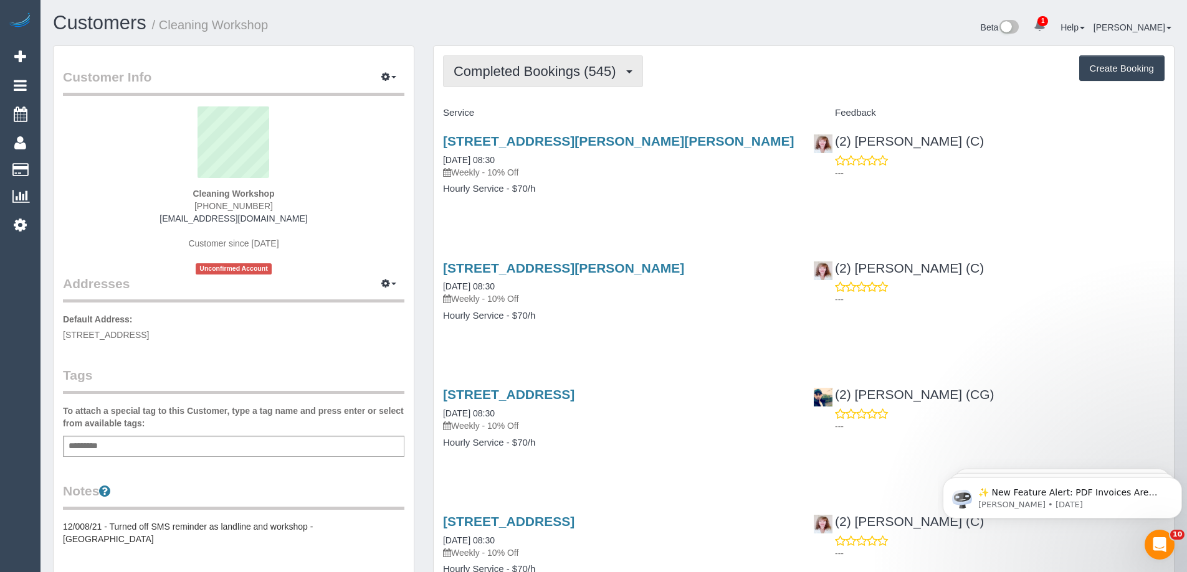
click at [570, 80] on button "Completed Bookings (545)" at bounding box center [543, 71] width 200 height 32
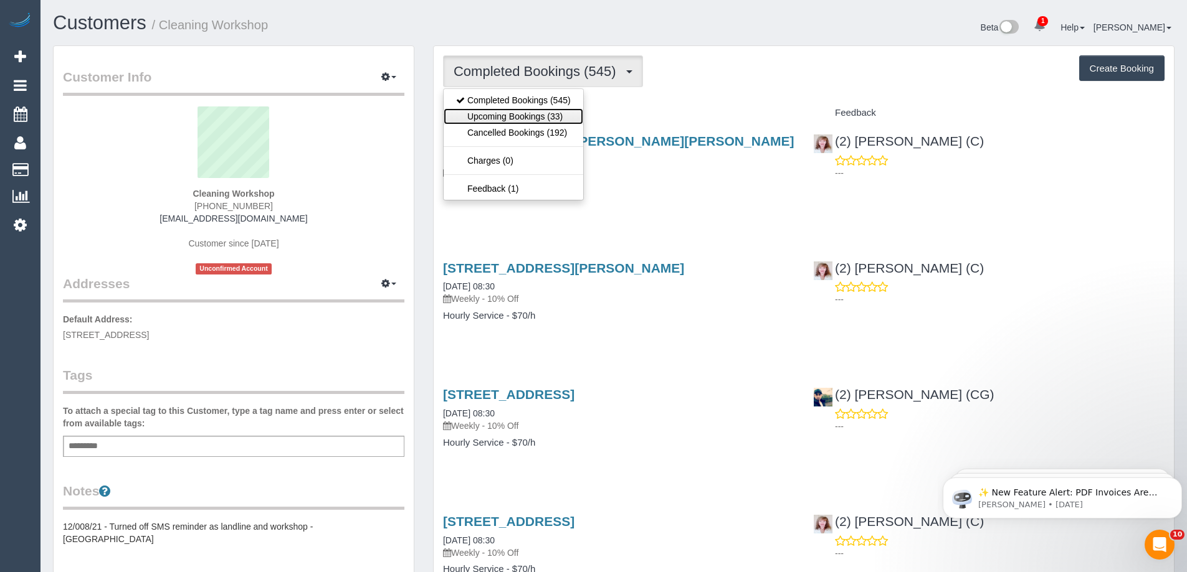
click at [540, 118] on link "Upcoming Bookings (33)" at bounding box center [514, 116] width 140 height 16
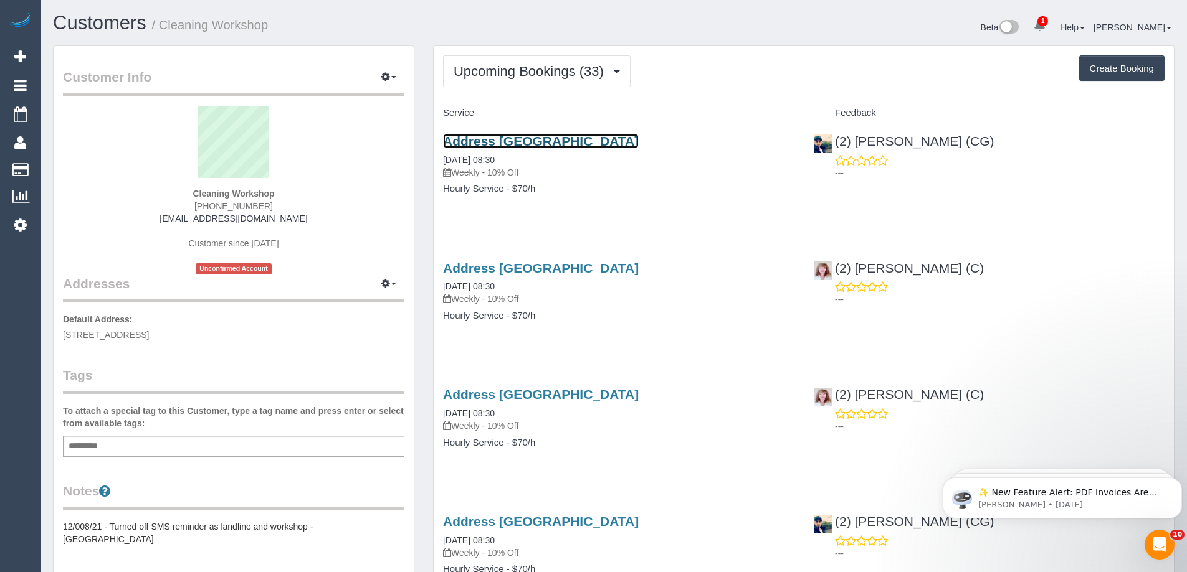
click at [543, 144] on link "Address [GEOGRAPHIC_DATA]" at bounding box center [541, 141] width 196 height 14
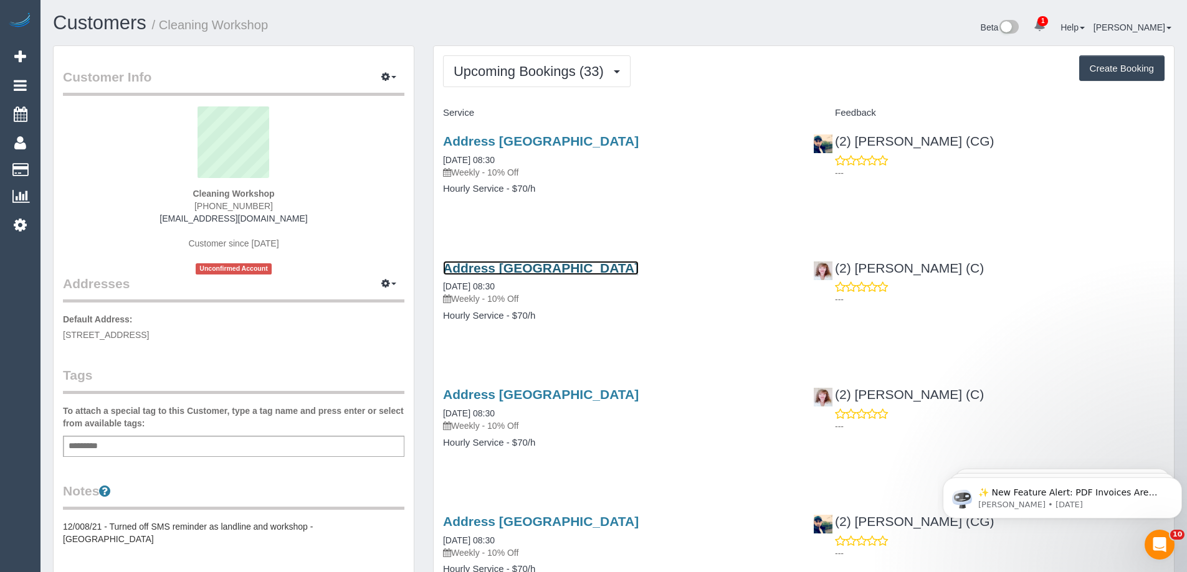
click at [553, 265] on link "Address [GEOGRAPHIC_DATA]" at bounding box center [541, 268] width 196 height 14
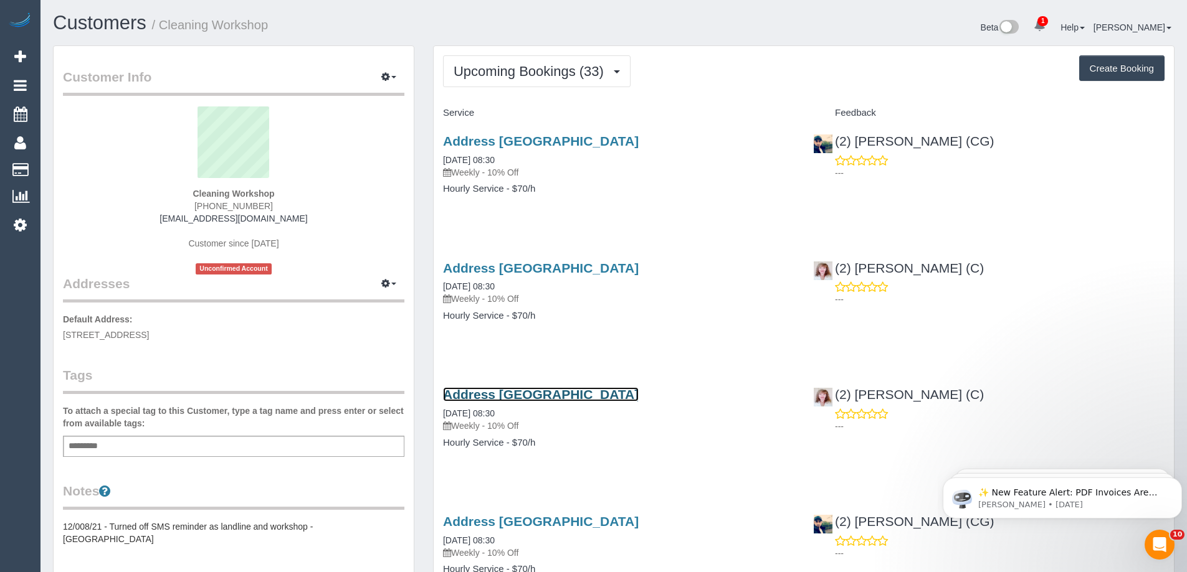
click at [557, 396] on link "Address [GEOGRAPHIC_DATA]" at bounding box center [541, 394] width 196 height 14
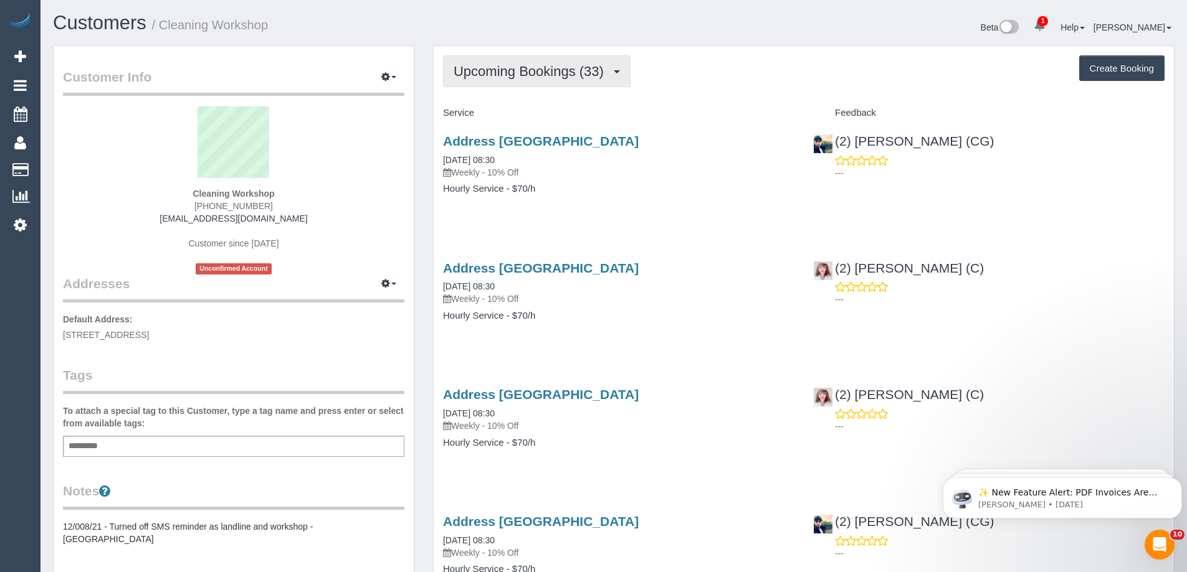
drag, startPoint x: 576, startPoint y: 70, endPoint x: 558, endPoint y: 69, distance: 18.1
click at [558, 69] on span "Upcoming Bookings (33)" at bounding box center [531, 72] width 156 height 16
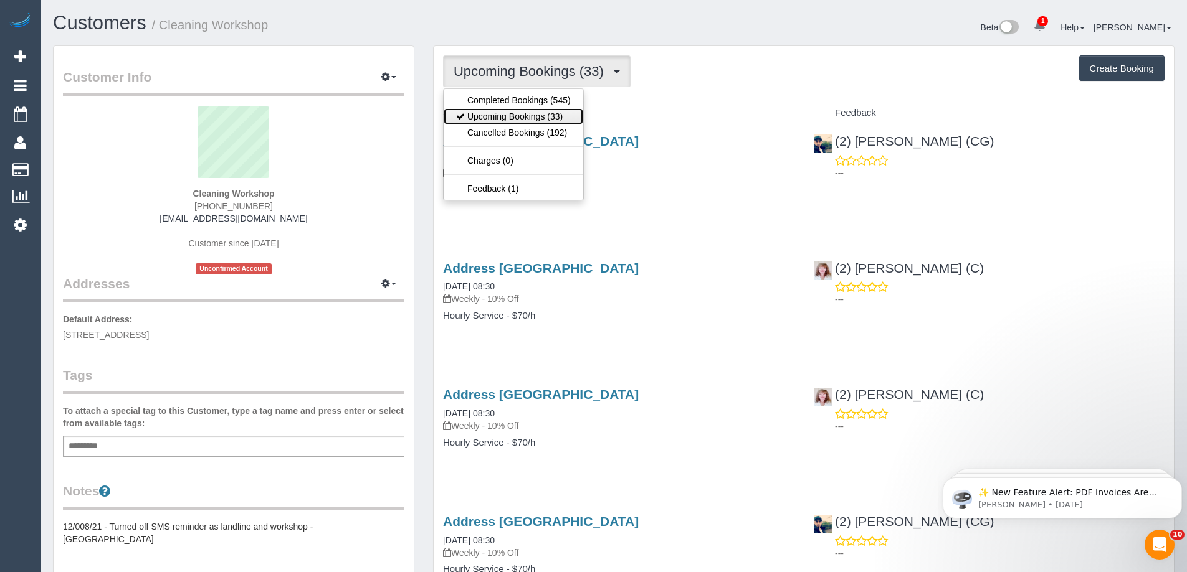
click at [530, 118] on link "Upcoming Bookings (33)" at bounding box center [514, 116] width 140 height 16
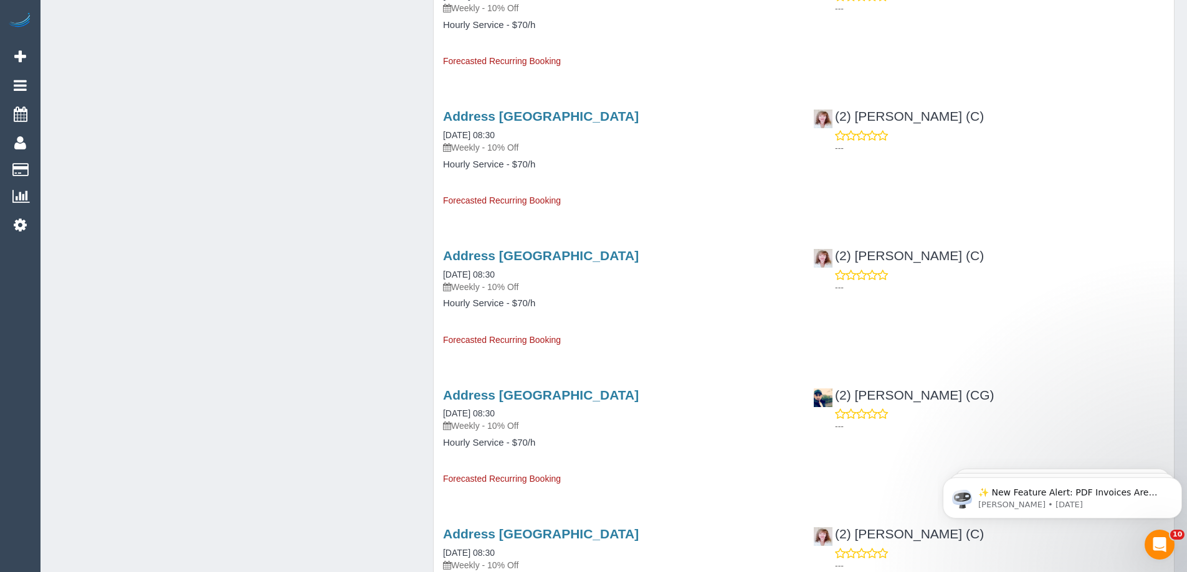
scroll to position [926, 0]
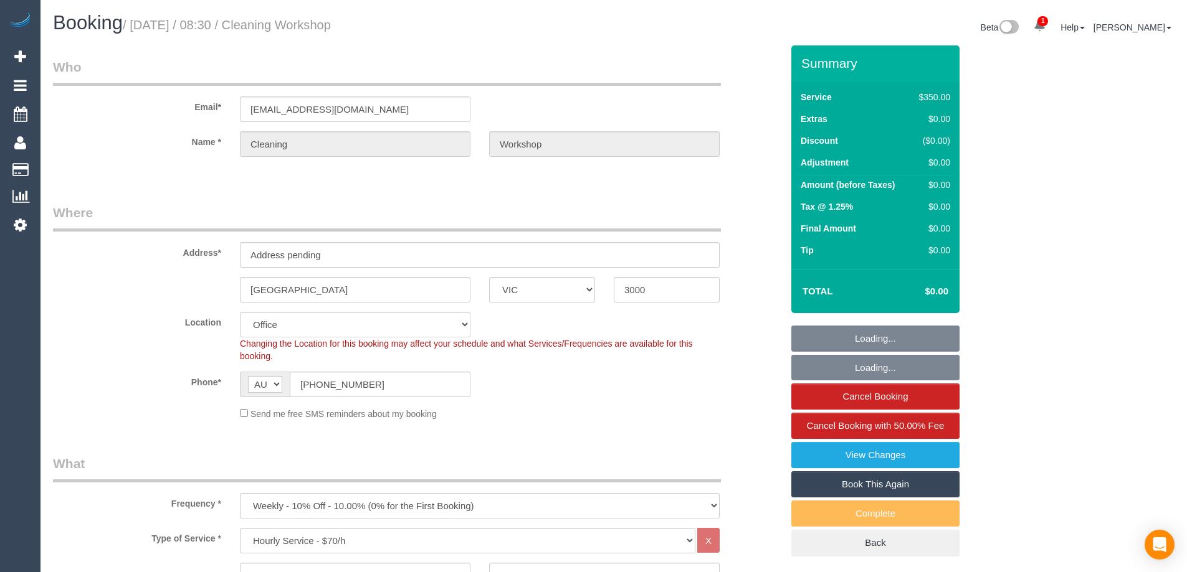
select select "VIC"
select select "300"
select select "number:28"
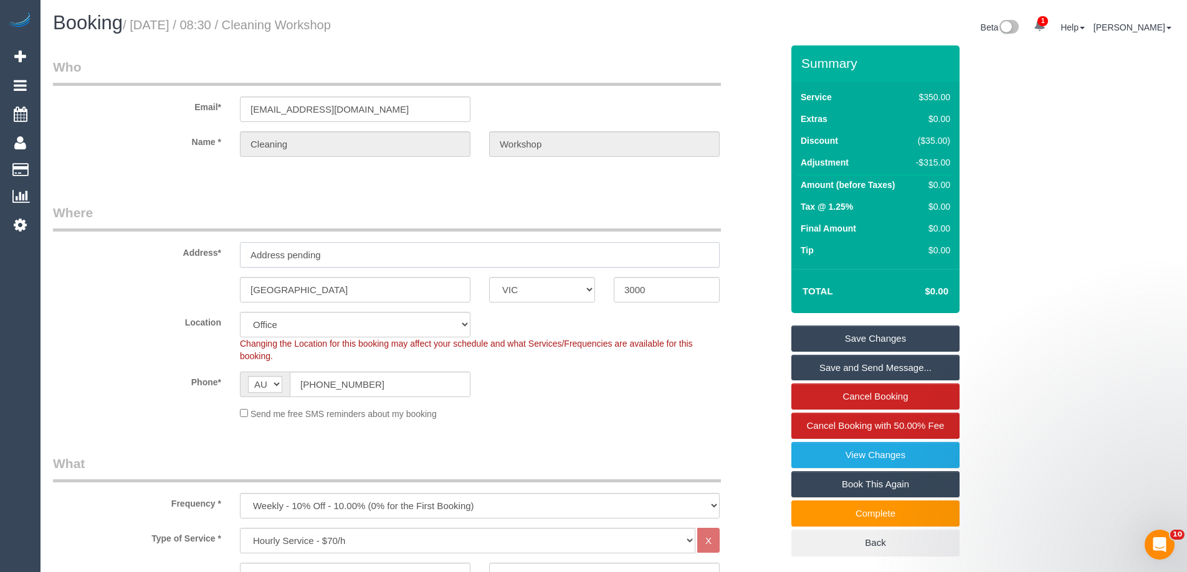
click at [366, 253] on input "Address pending" at bounding box center [480, 255] width 480 height 26
drag, startPoint x: 366, startPoint y: 253, endPoint x: 325, endPoint y: 257, distance: 40.7
click at [366, 253] on input "Address pending" at bounding box center [480, 255] width 480 height 26
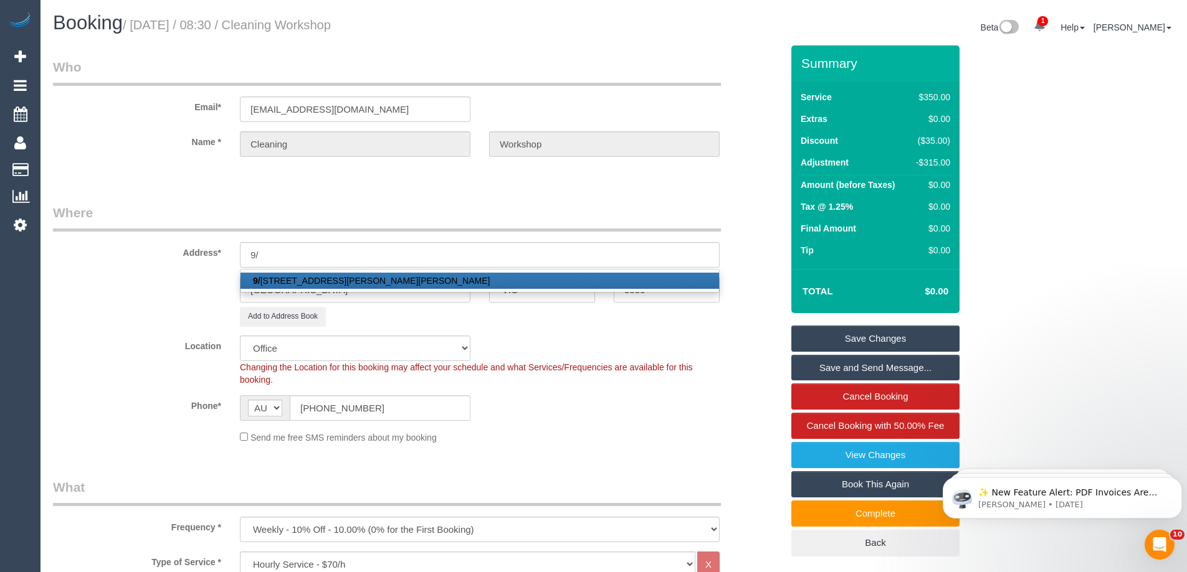
click at [319, 278] on link "9/ 74-76 Cramer Street, Preston, VIC 3072" at bounding box center [479, 281] width 478 height 16
type input "9/74-76 Cramer Street"
type input "Preston"
type input "3072"
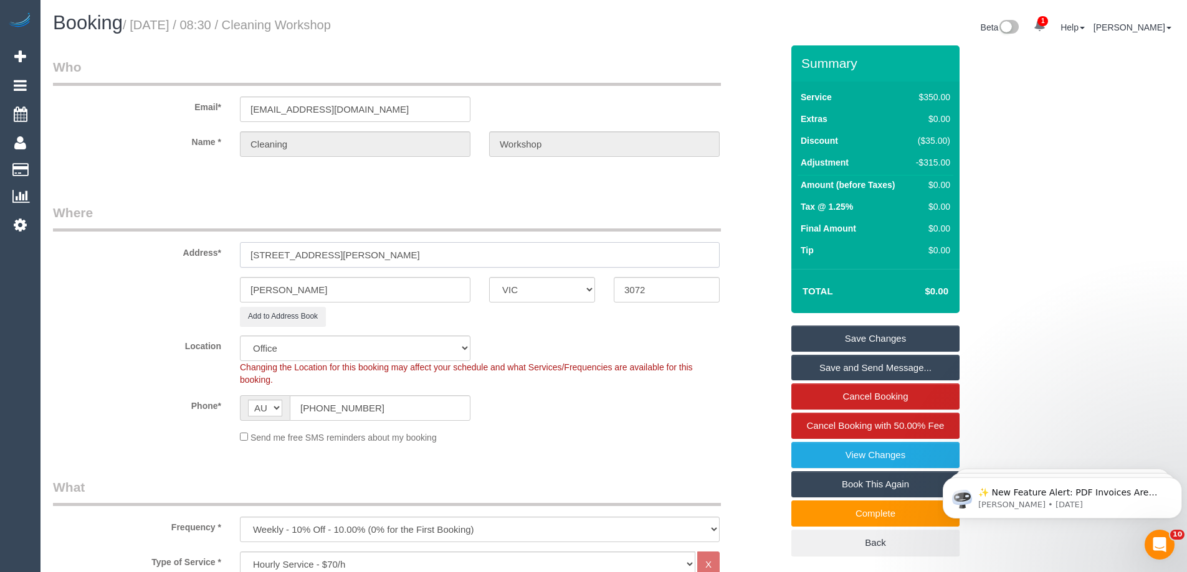
select select "60"
click at [885, 330] on link "Save Changes" at bounding box center [875, 339] width 168 height 26
select select "object:2119"
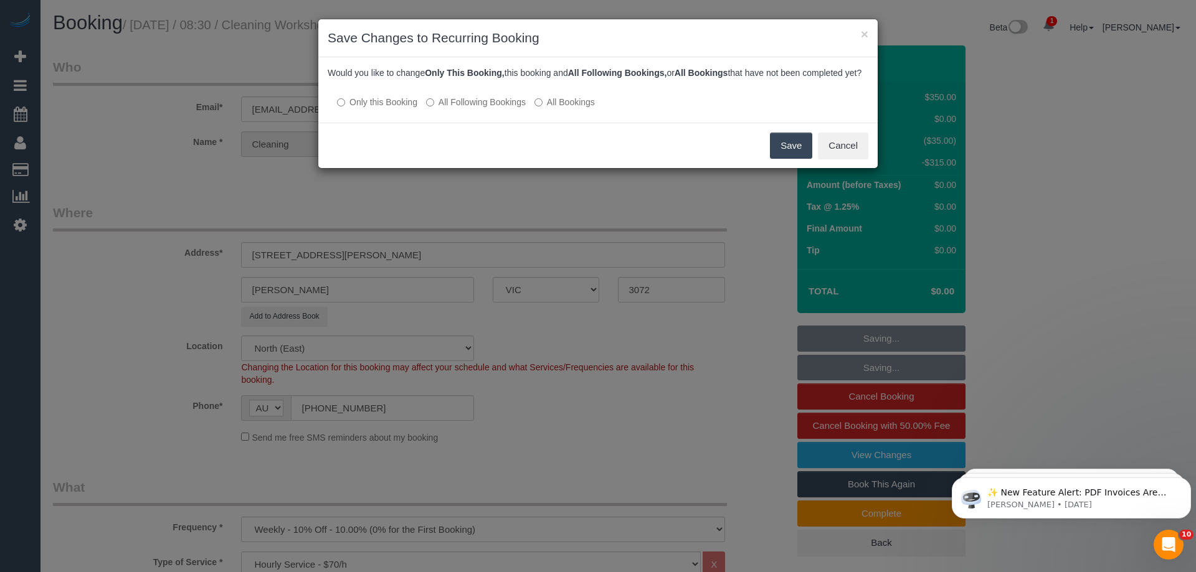
click at [787, 153] on button "Save" at bounding box center [791, 146] width 42 height 26
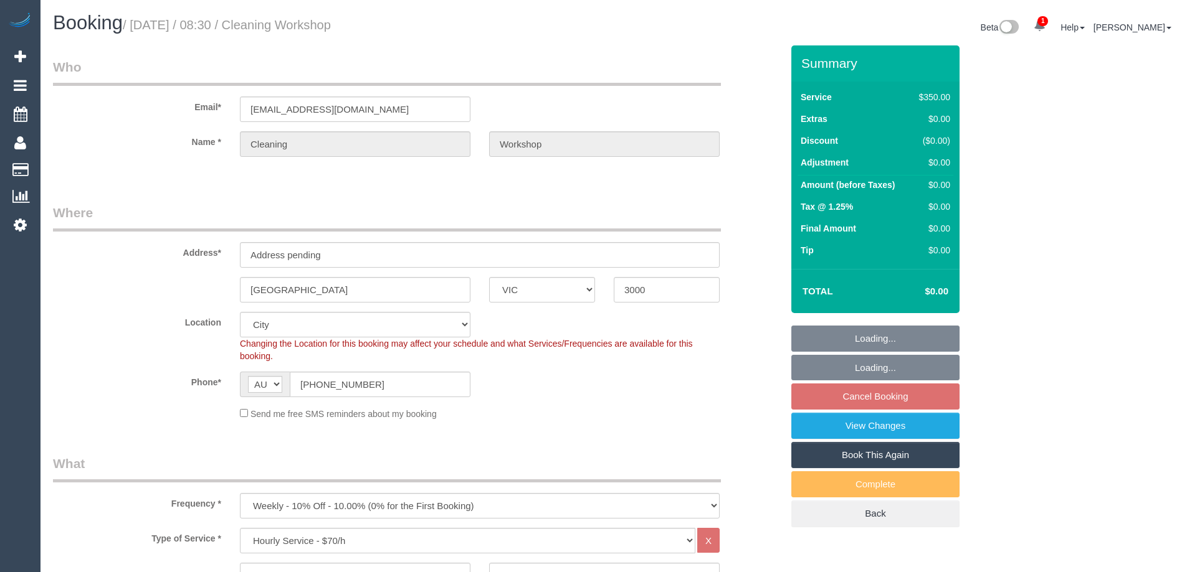
select select "VIC"
select select "300"
select select "number:28"
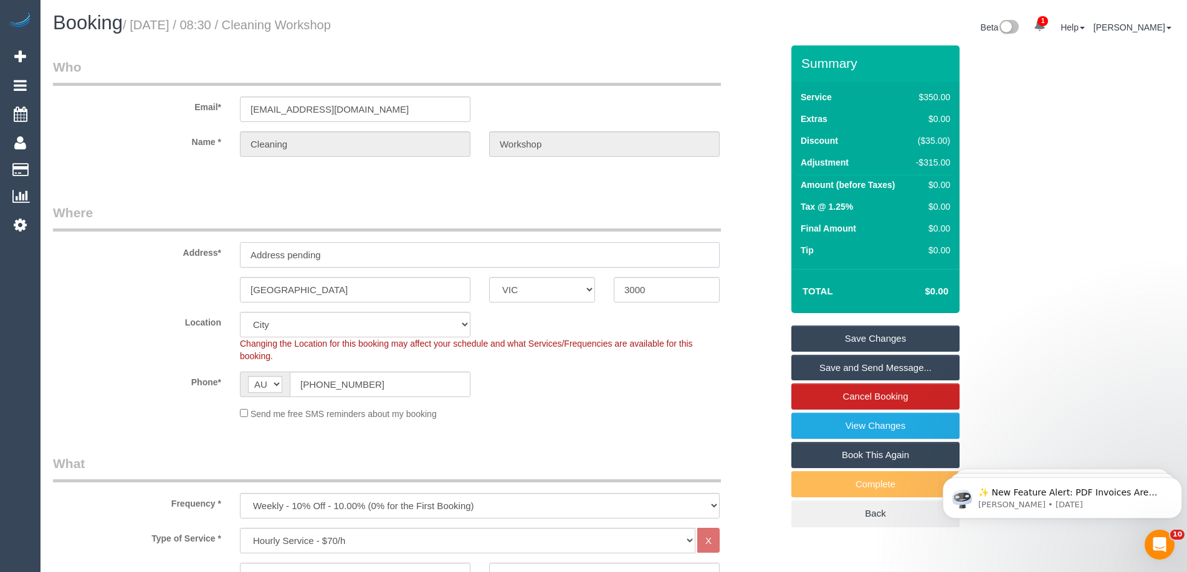
click at [424, 242] on input "Address pending" at bounding box center [480, 255] width 480 height 26
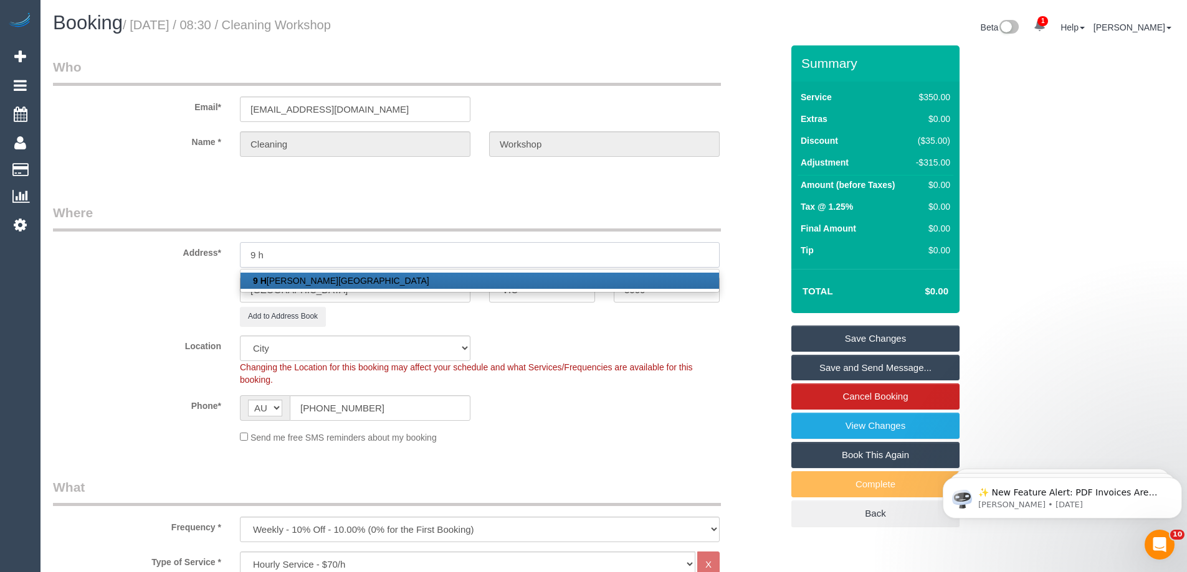
type input "9 Henderson St"
type input "Laverton"
type input "3028"
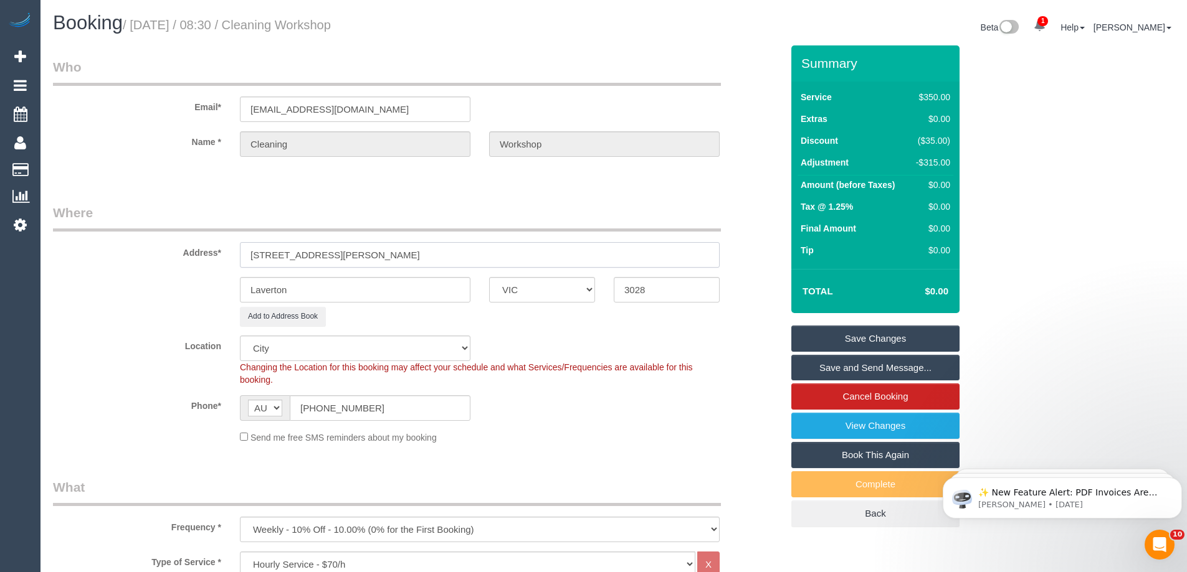
select select "65"
type input "9 Henderson St"
click at [845, 338] on link "Save Changes" at bounding box center [875, 339] width 168 height 26
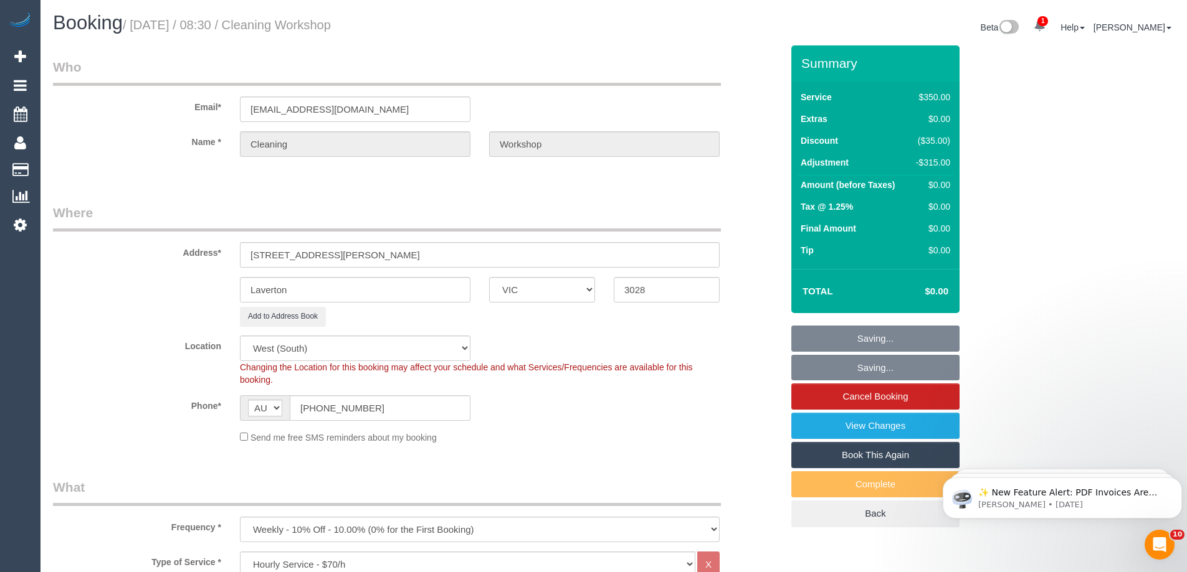
select select "object:1630"
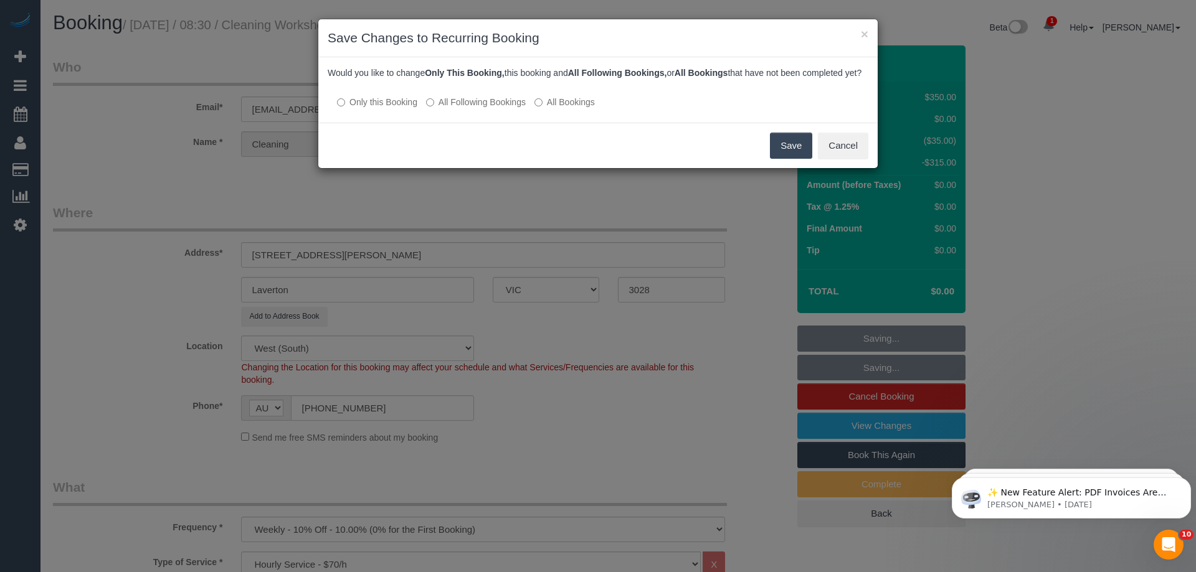
click at [795, 159] on button "Save" at bounding box center [791, 146] width 42 height 26
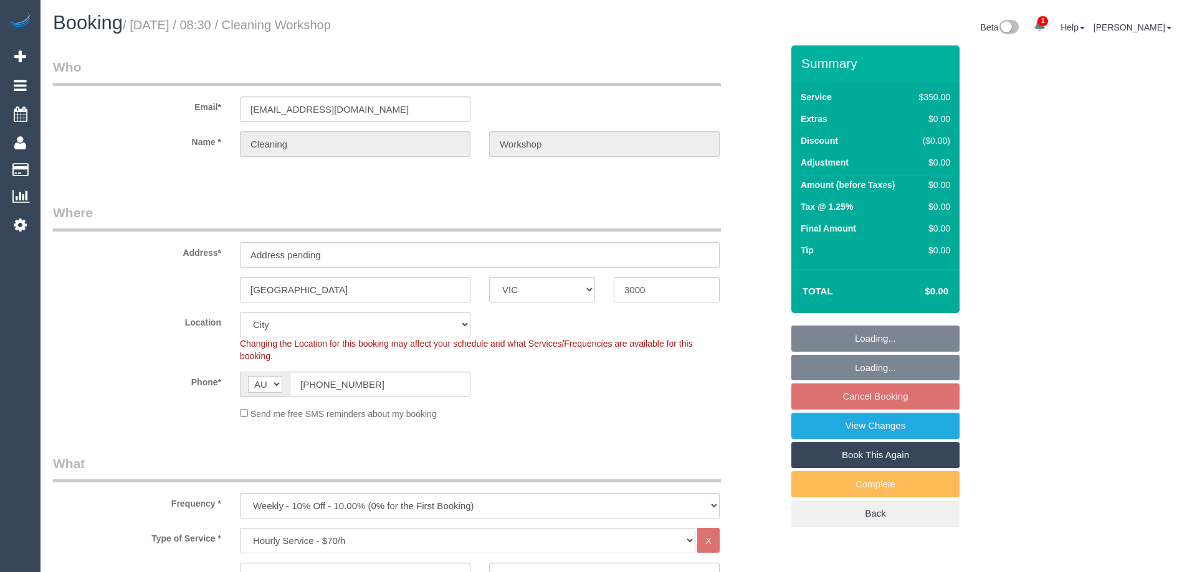
select select "VIC"
select select "300"
select select "number:28"
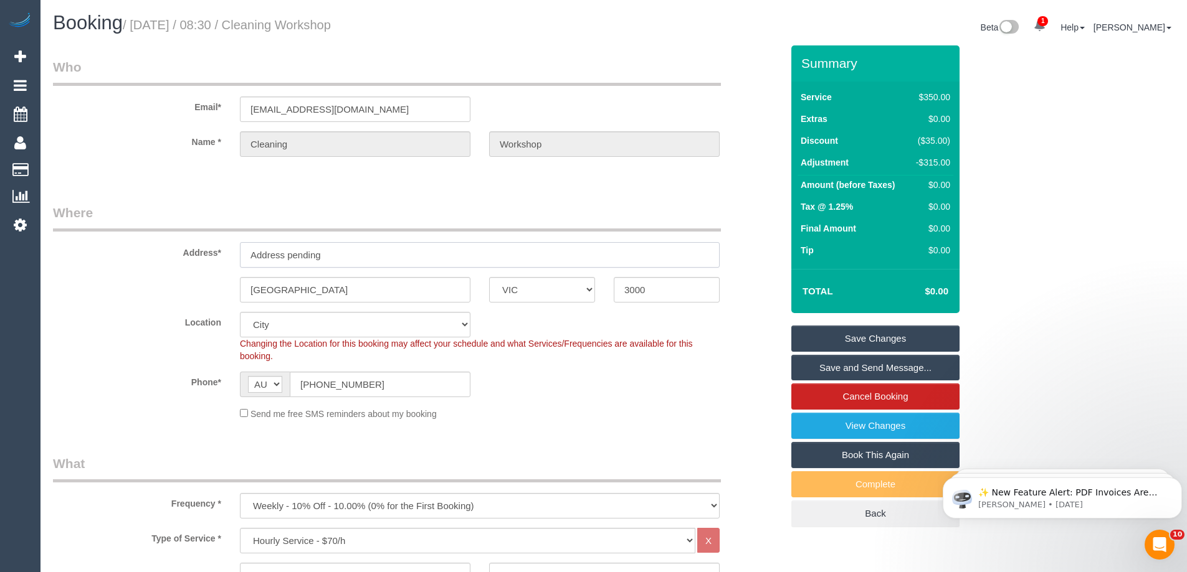
click at [387, 255] on input "Address pending" at bounding box center [480, 255] width 480 height 26
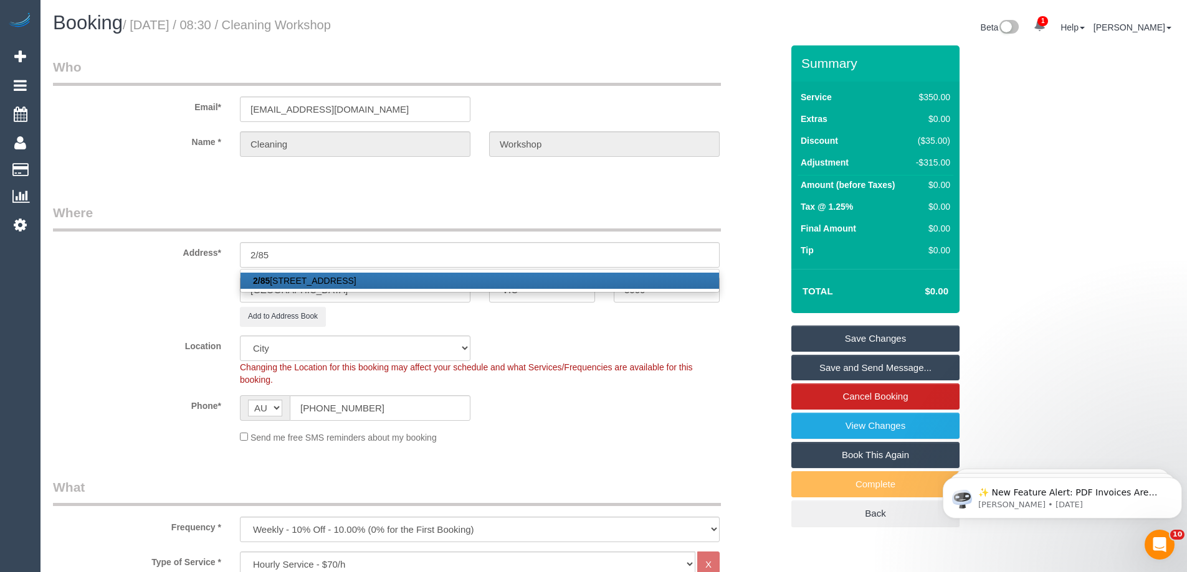
click at [391, 275] on link "2/85 Springvale Road, Nunawading, VIC 3131" at bounding box center [479, 281] width 478 height 16
type input "2/85 Springvale Road"
type input "Nunawading"
type input "3131"
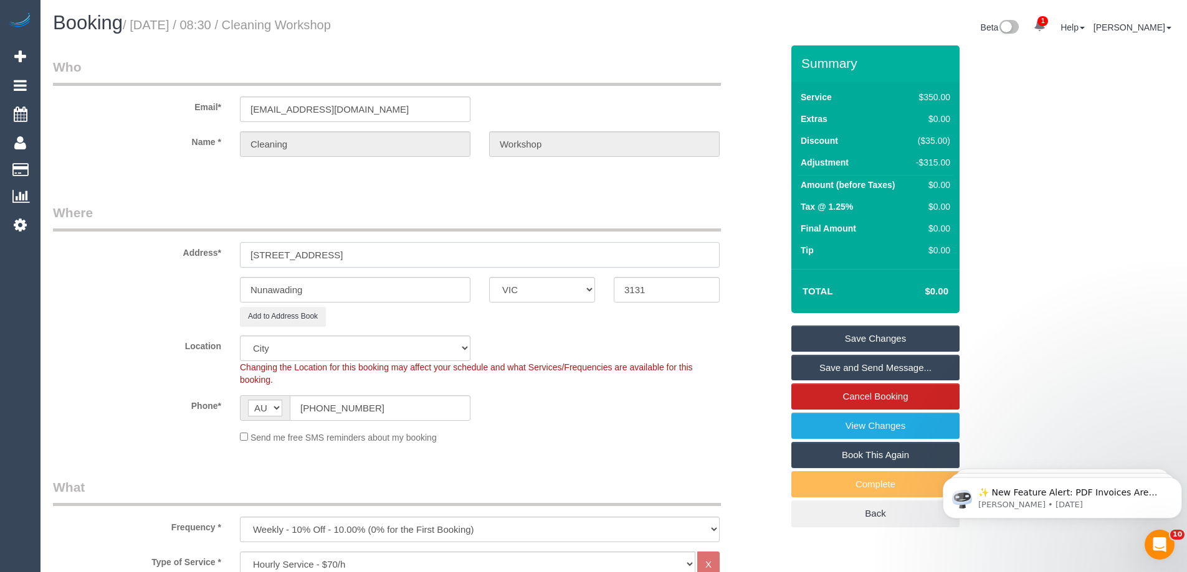
select select "57"
select select "object:1630"
click at [808, 335] on link "Save Changes" at bounding box center [875, 339] width 168 height 26
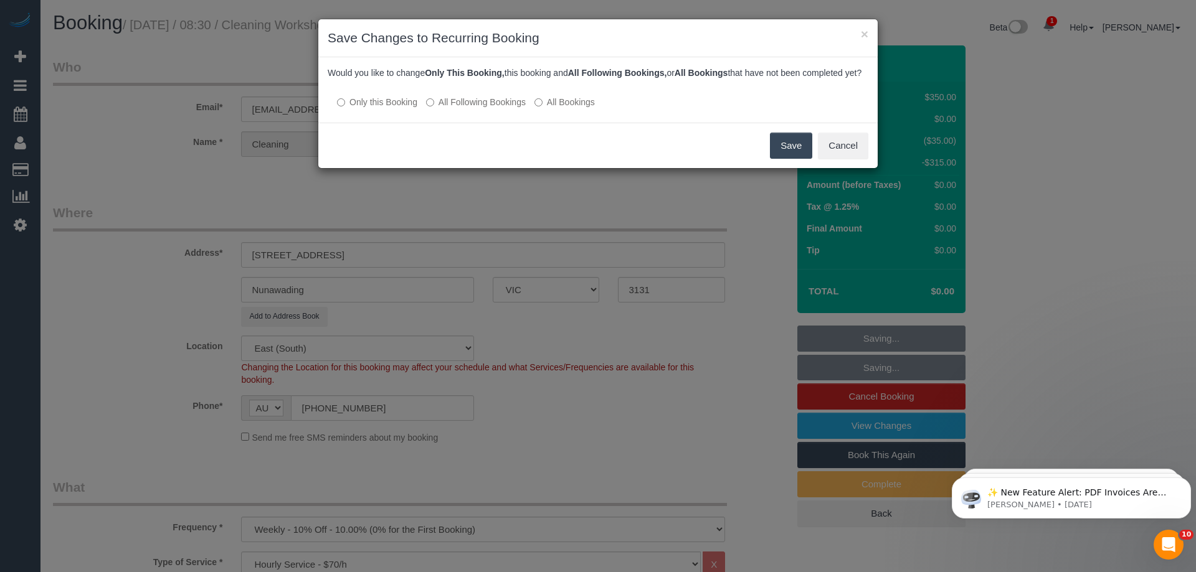
click at [788, 156] on button "Save" at bounding box center [791, 146] width 42 height 26
